Goal: Task Accomplishment & Management: Manage account settings

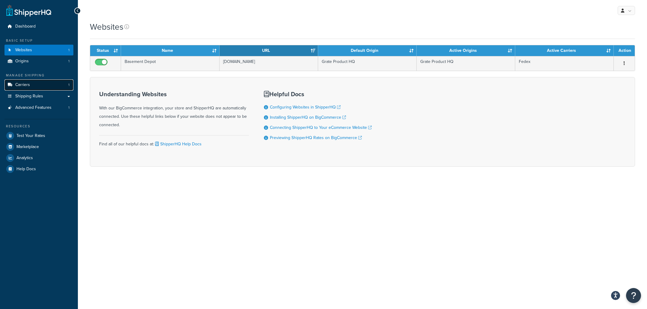
click at [45, 86] on link "Carriers 1" at bounding box center [38, 84] width 69 height 11
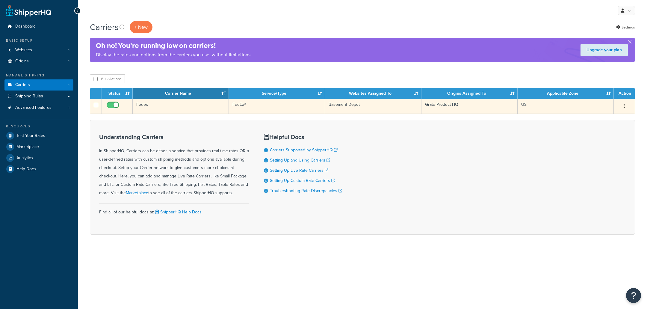
click at [187, 108] on td "Fedex" at bounding box center [181, 106] width 96 height 15
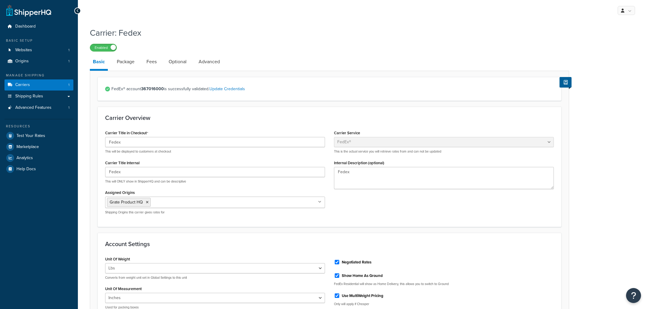
select select "fedEx"
select select "REGULAR_PICKUP"
select select "YOUR_PACKAGING"
click at [44, 134] on span "Test Your Rates" at bounding box center [30, 135] width 29 height 5
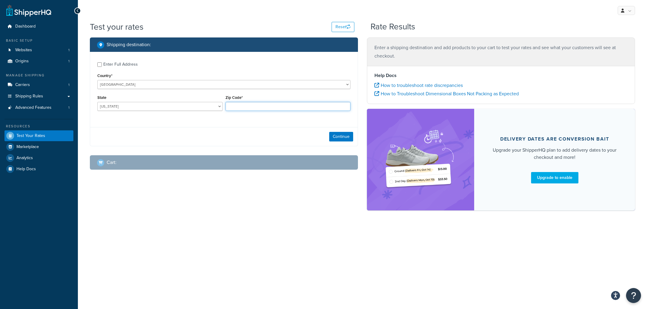
click at [237, 109] on input "Zip Code*" at bounding box center [288, 106] width 125 height 9
type input "21201"
click at [129, 67] on div "Enter Full Address" at bounding box center [120, 64] width 34 height 8
click at [102, 67] on input "Enter Full Address" at bounding box center [99, 64] width 4 height 4
checkbox input "true"
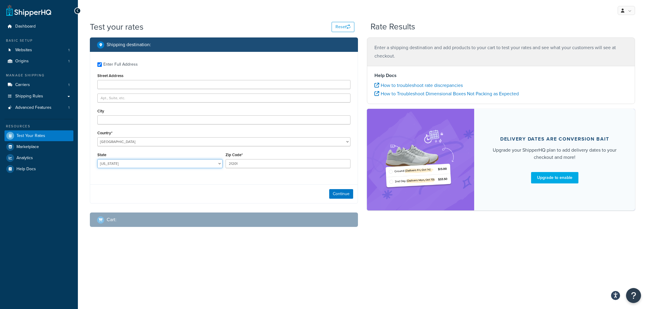
click at [97, 159] on select "[US_STATE] [US_STATE] [US_STATE] [US_STATE] [US_STATE] Armed Forces Americas Ar…" at bounding box center [159, 163] width 125 height 9
select select "MD"
click option "[US_STATE]" at bounding box center [0, 0] width 0 height 0
click at [345, 194] on button "Continue" at bounding box center [341, 194] width 24 height 10
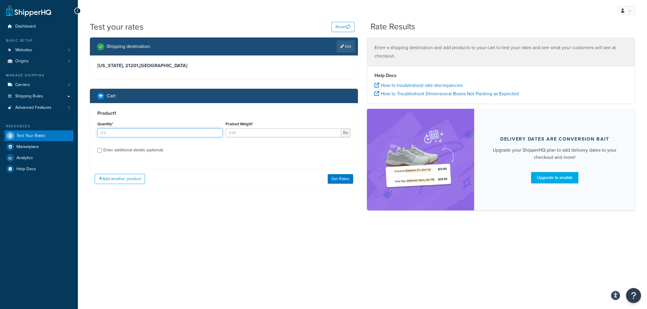
click at [167, 134] on input "Quantity*" at bounding box center [159, 132] width 125 height 9
type input "3"
type input "74"
click at [341, 181] on button "Get Rates" at bounding box center [340, 179] width 25 height 10
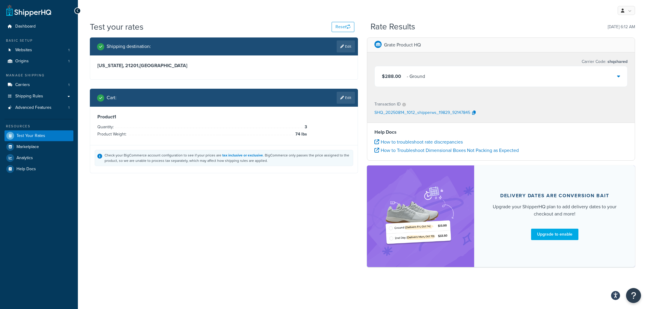
click at [343, 99] on icon at bounding box center [342, 98] width 4 height 4
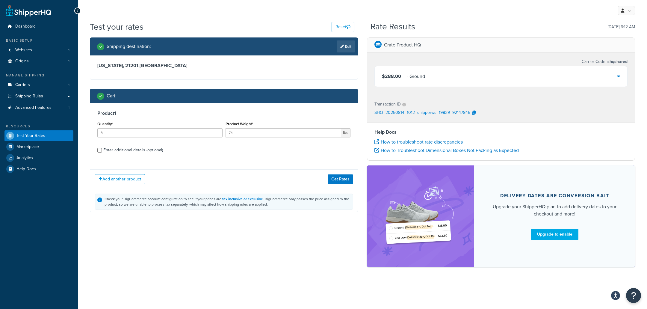
click at [483, 80] on div "$288.00 - Ground" at bounding box center [501, 76] width 253 height 20
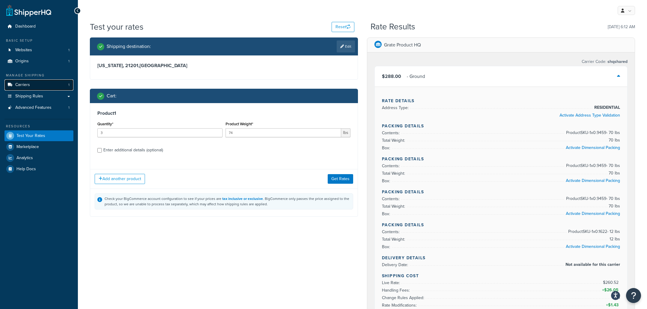
click at [50, 81] on link "Carriers 1" at bounding box center [38, 84] width 69 height 11
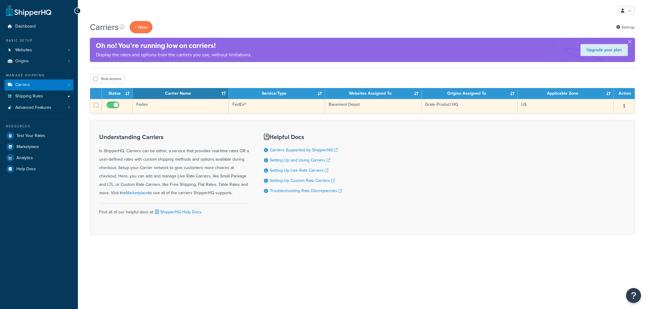
click at [211, 106] on td "Fedex" at bounding box center [181, 106] width 96 height 15
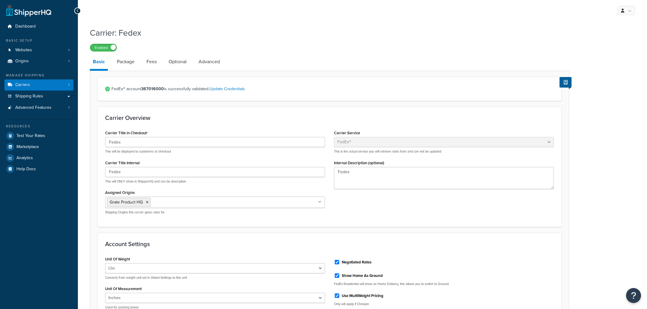
select select "fedEx"
select select "REGULAR_PICKUP"
select select "YOUR_PACKAGING"
click at [129, 65] on link "Package" at bounding box center [126, 62] width 24 height 14
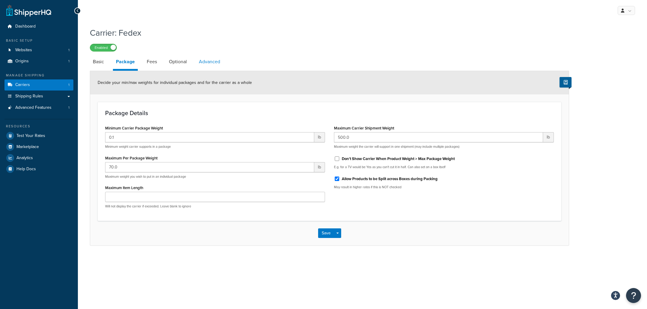
click at [219, 63] on link "Advanced" at bounding box center [209, 62] width 27 height 14
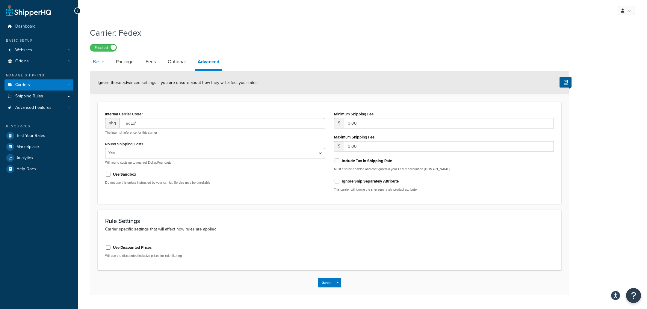
click at [105, 67] on link "Basic" at bounding box center [98, 62] width 17 height 14
select select "fedEx"
select select "REGULAR_PICKUP"
select select "YOUR_PACKAGING"
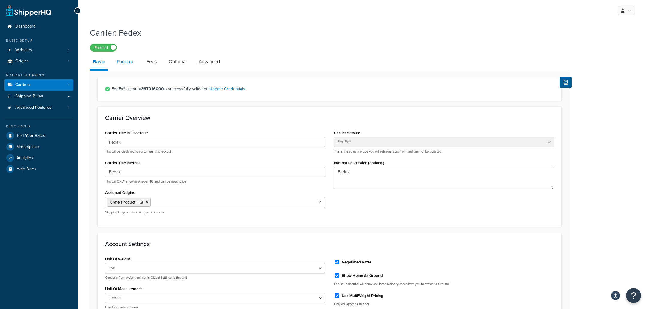
click at [135, 64] on link "Package" at bounding box center [126, 62] width 24 height 14
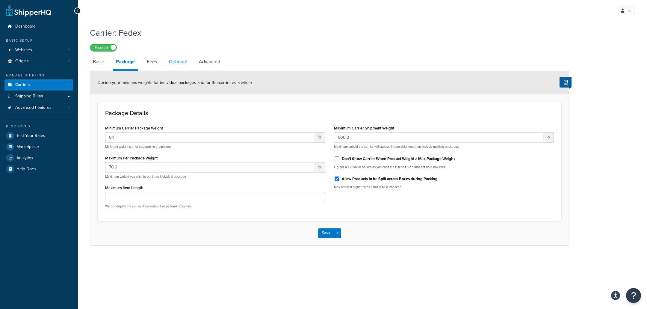
click at [175, 64] on link "Optional" at bounding box center [178, 62] width 24 height 14
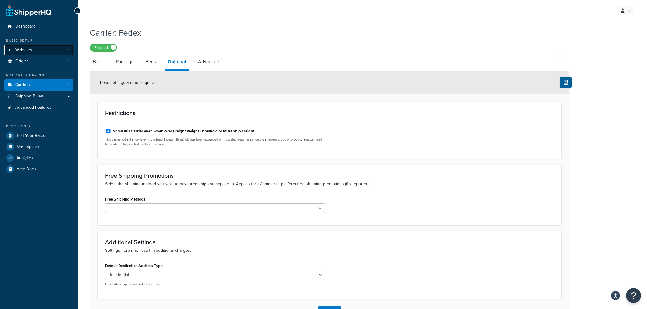
click at [62, 50] on link "Websites 1" at bounding box center [38, 50] width 69 height 11
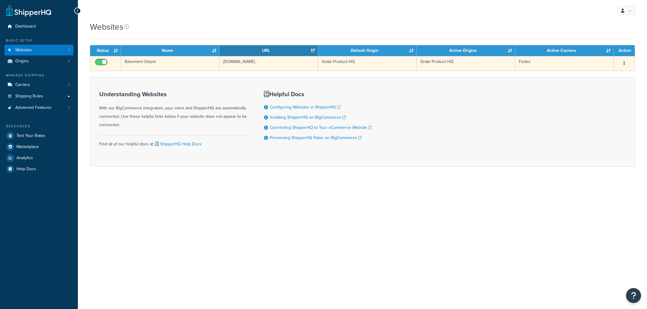
click at [200, 64] on td "Basement Depot" at bounding box center [170, 63] width 99 height 15
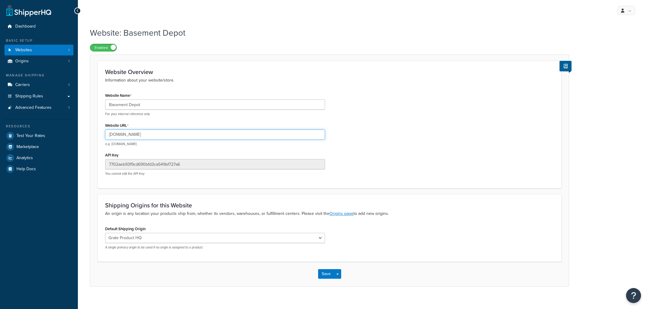
click at [241, 137] on input "[DOMAIN_NAME]" at bounding box center [215, 134] width 220 height 10
click at [241, 137] on input "basementdepot.com" at bounding box center [215, 134] width 220 height 10
click at [126, 129] on div "Website URL basementdepot.com e.g. mywebsite.com" at bounding box center [215, 133] width 220 height 25
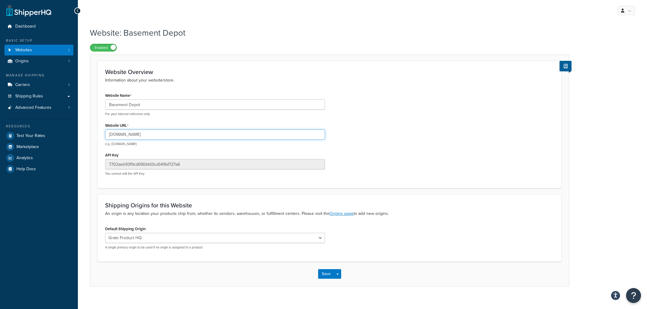
click at [126, 135] on input "basementdepot.com" at bounding box center [215, 134] width 220 height 10
